Goal: Find contact information: Find contact information

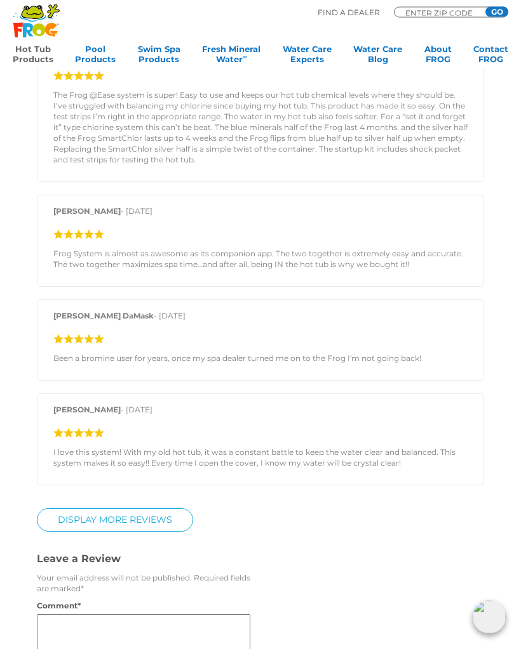
scroll to position [1560, 0]
click at [166, 529] on link "Display More Reviews" at bounding box center [115, 519] width 156 height 23
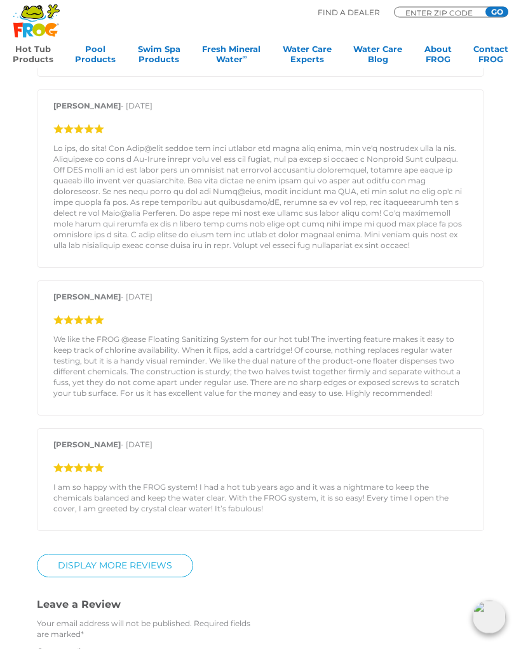
scroll to position [2189, 0]
click at [515, 489] on section "Customer Reviews 5 star = 79% 4 star = 9% 3 star = 4% 2 star = 4% 1 star = 4% F…" at bounding box center [260, 8] width 521 height 1788
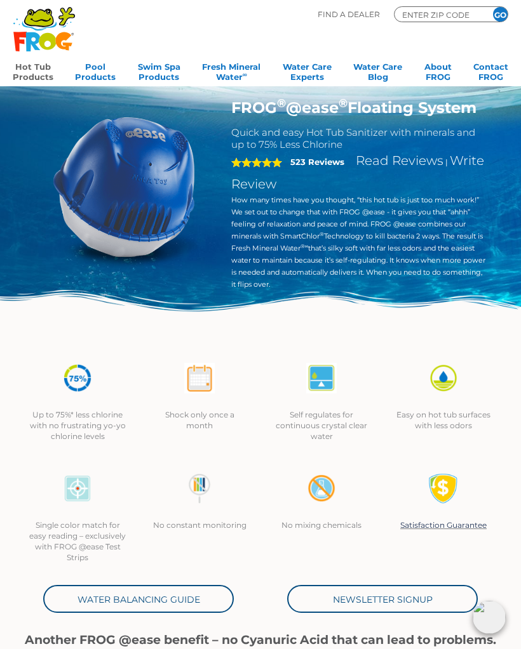
scroll to position [28, 0]
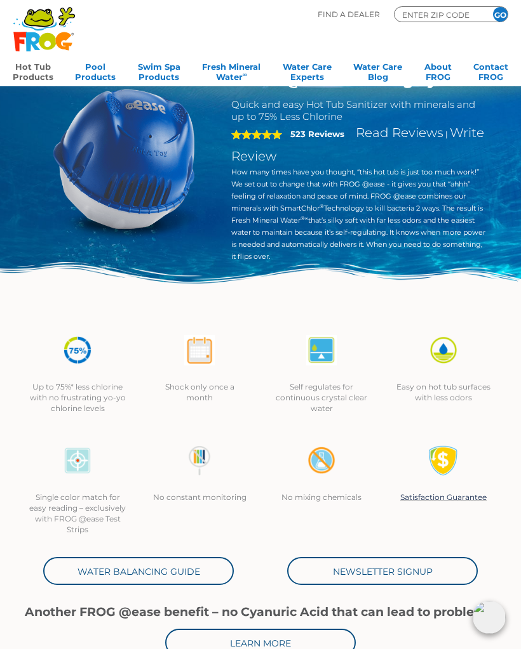
click at [184, 578] on link "Water Balancing Guide" at bounding box center [138, 571] width 190 height 28
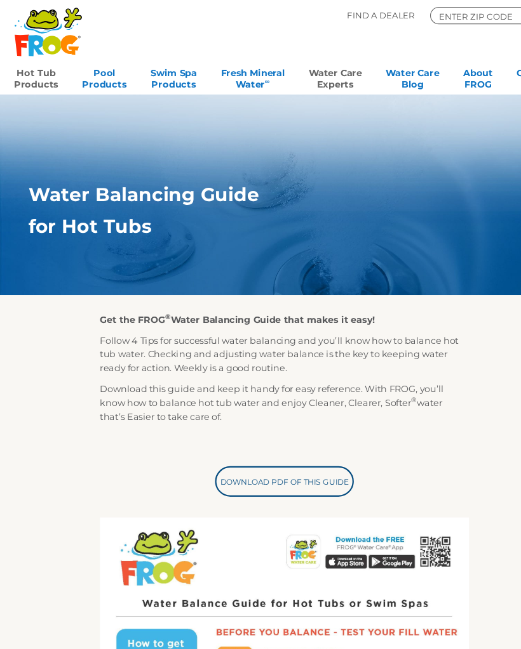
click at [22, 73] on link "Hot Tub Products" at bounding box center [33, 70] width 41 height 25
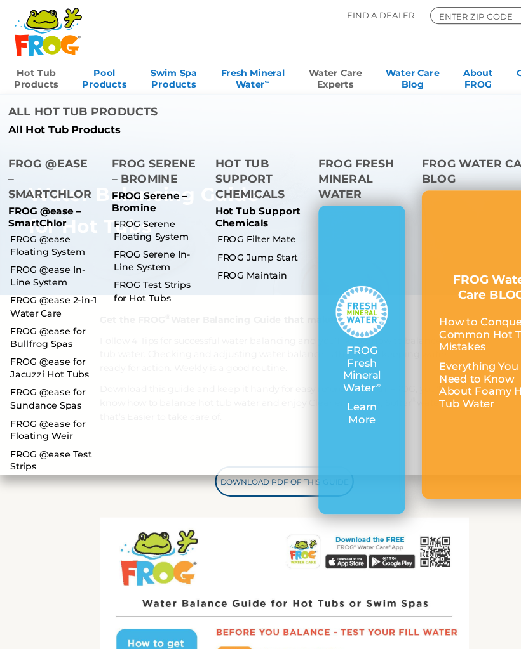
click at [60, 283] on link "FROG @ease 2-in-1 Water Care" at bounding box center [51, 280] width 82 height 23
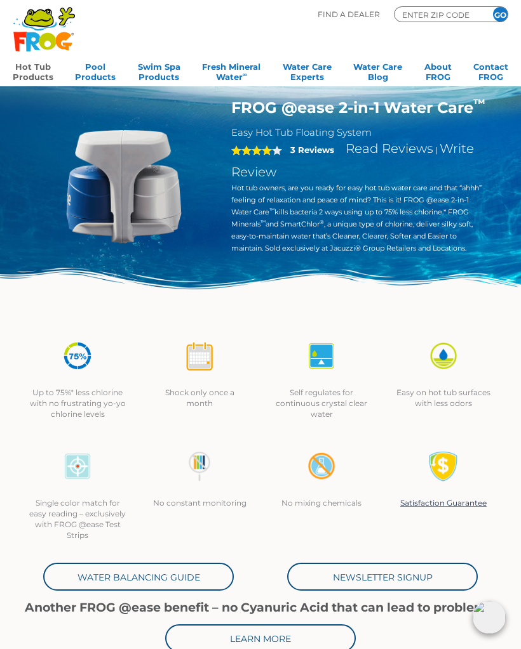
click at [350, 19] on p "Find A Dealer" at bounding box center [348, 14] width 62 height 16
click at [352, 15] on p "Find A Dealer" at bounding box center [348, 14] width 62 height 16
click at [335, 16] on p "Find A Dealer" at bounding box center [348, 14] width 62 height 16
click at [350, 15] on p "Find A Dealer" at bounding box center [348, 14] width 62 height 16
click at [351, 15] on p "Find A Dealer" at bounding box center [348, 14] width 62 height 16
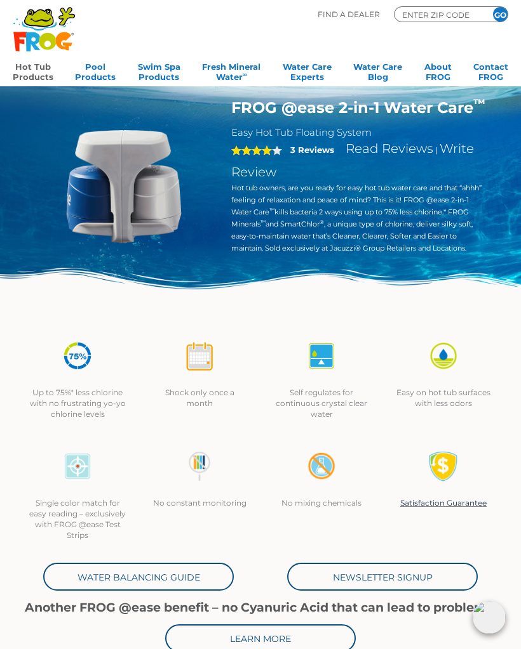
click at [43, 78] on link "Hot Tub Products" at bounding box center [33, 70] width 41 height 25
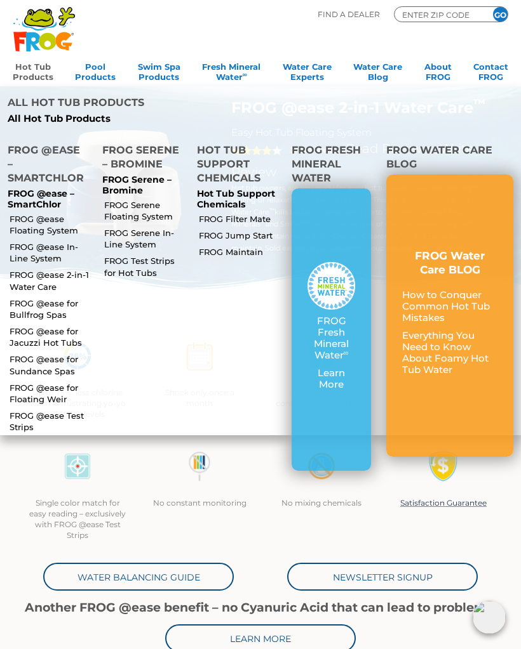
click at [57, 223] on link "FROG @ease Floating System" at bounding box center [51, 224] width 82 height 23
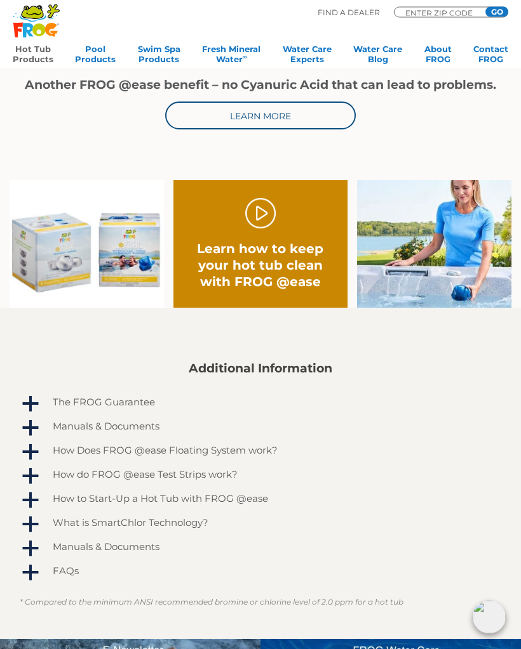
scroll to position [554, 0]
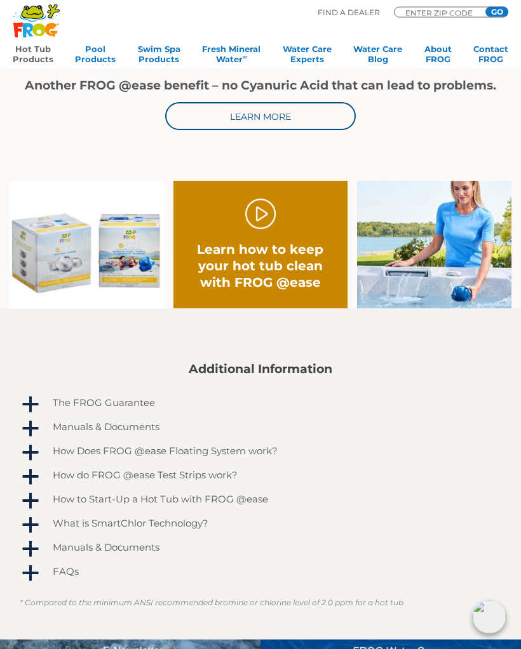
click at [209, 502] on h4 "How to Start-Up a Hot Tub with FROG @ease" at bounding box center [160, 500] width 215 height 11
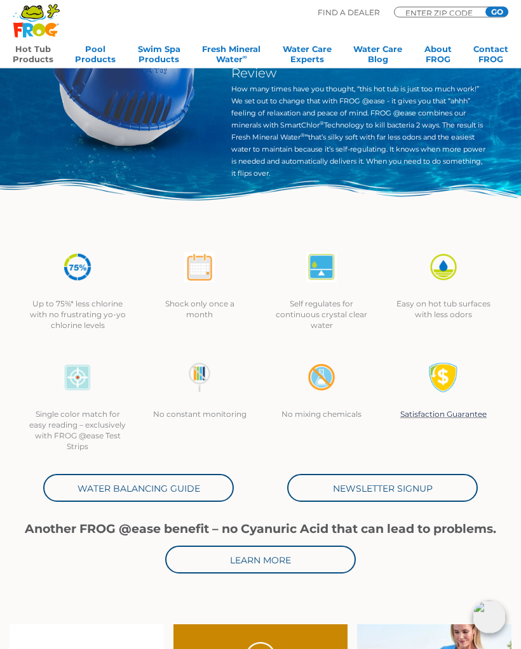
scroll to position [0, 0]
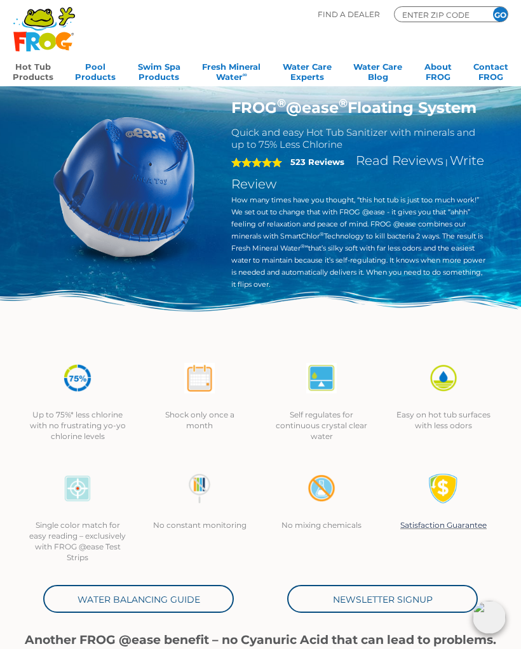
click at [350, 10] on p "Find A Dealer" at bounding box center [348, 14] width 62 height 16
click at [343, 21] on p "Find A Dealer" at bounding box center [348, 14] width 62 height 16
click at [345, 18] on p "Find A Dealer" at bounding box center [348, 14] width 62 height 16
click at [354, 21] on p "Find A Dealer" at bounding box center [348, 14] width 62 height 16
click at [444, 18] on input "ENTER ZIP CODE" at bounding box center [439, 14] width 76 height 11
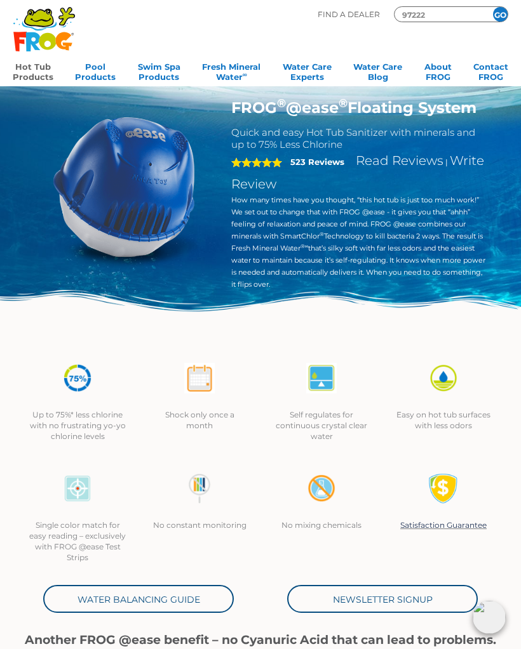
type input "97222"
click at [505, 16] on input "GO" at bounding box center [500, 14] width 15 height 15
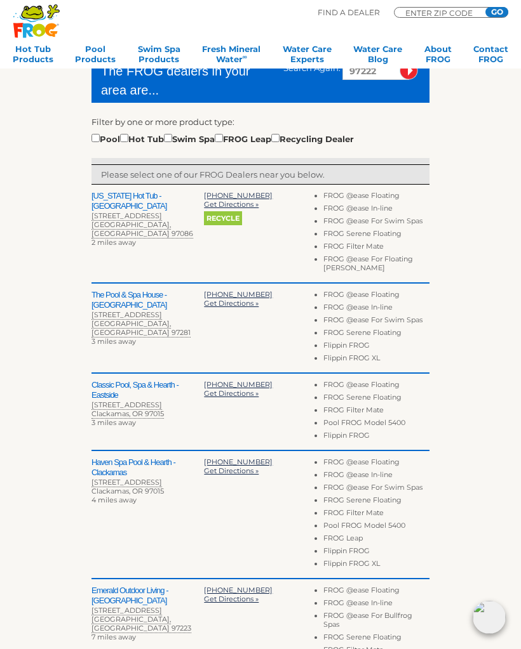
scroll to position [289, 0]
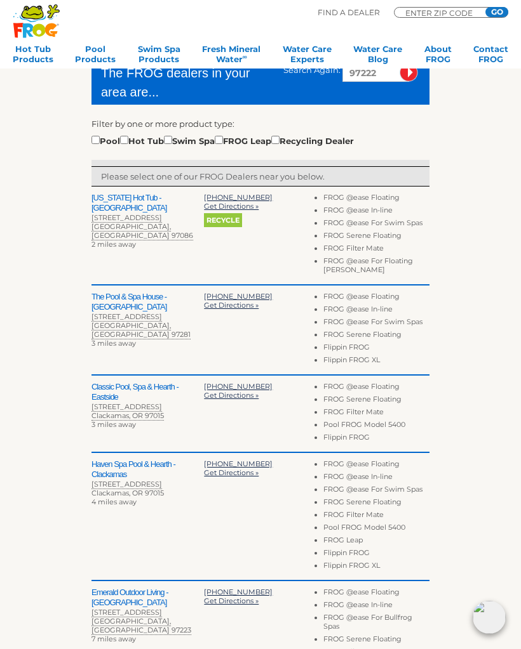
click at [239, 310] on span "Get Directions »" at bounding box center [231, 305] width 55 height 9
